Goal: Task Accomplishment & Management: Use online tool/utility

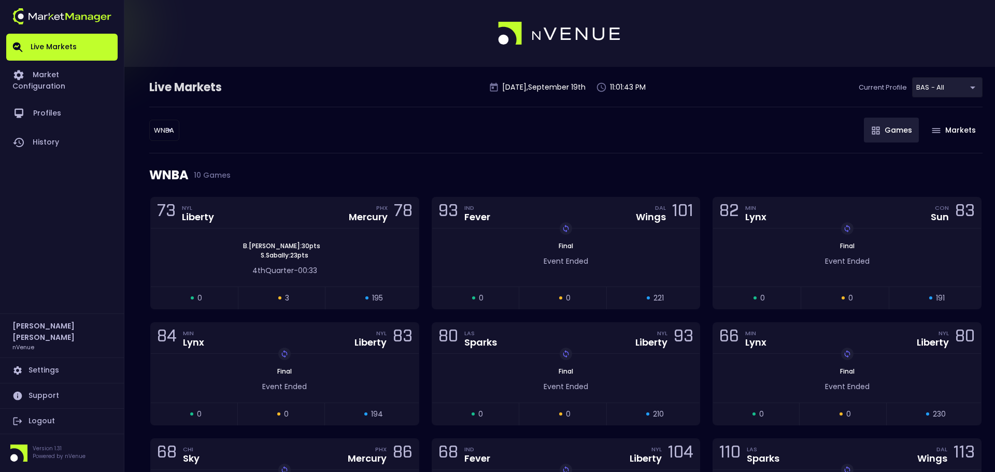
click at [165, 127] on body "Live Markets Market Configuration Profiles History [PERSON_NAME] nVenue Setting…" at bounding box center [497, 355] width 995 height 710
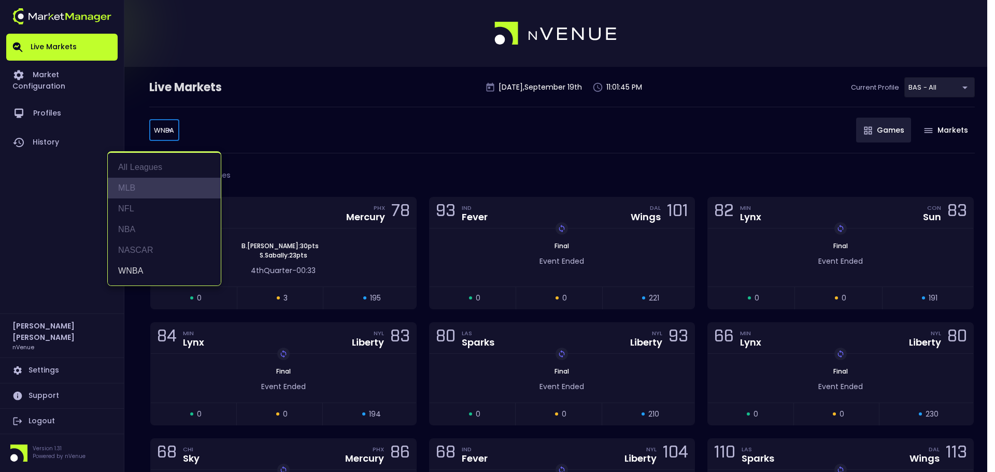
click at [151, 196] on li "MLB" at bounding box center [164, 188] width 113 height 21
type input "MLB"
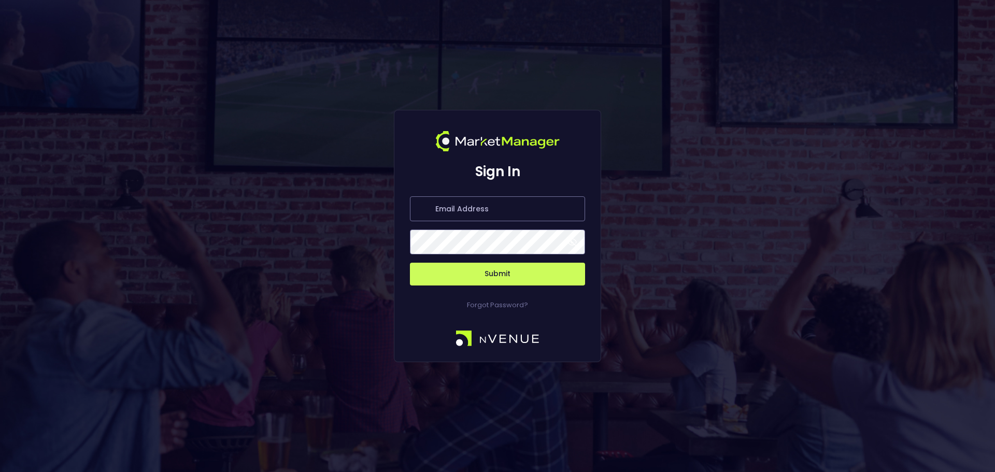
type input "[PERSON_NAME][EMAIL_ADDRESS][DOMAIN_NAME]"
click at [508, 269] on button "Submit" at bounding box center [497, 274] width 175 height 23
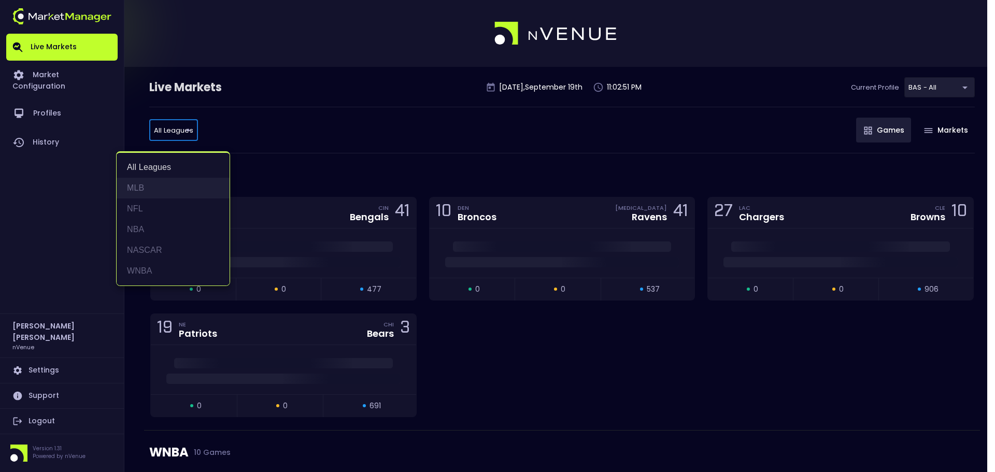
click at [170, 193] on li "MLB" at bounding box center [173, 188] width 113 height 21
type input "MLB"
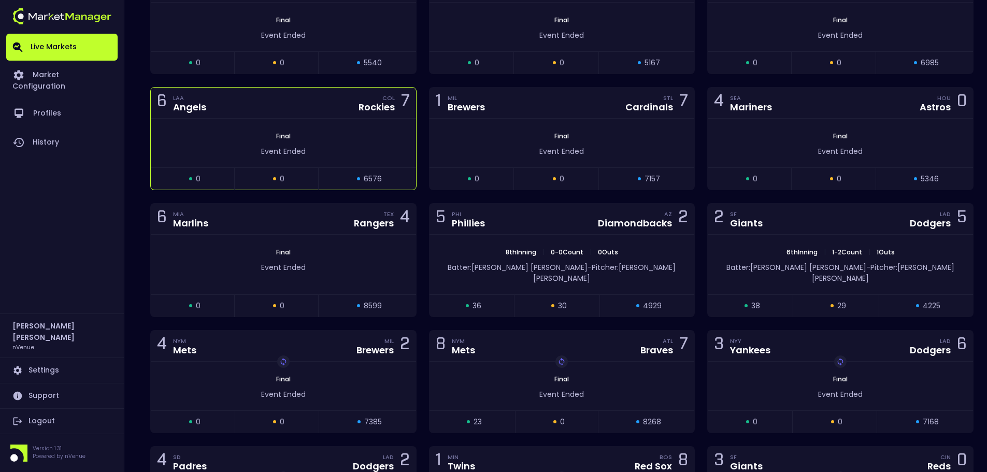
scroll to position [466, 0]
